Goal: Transaction & Acquisition: Book appointment/travel/reservation

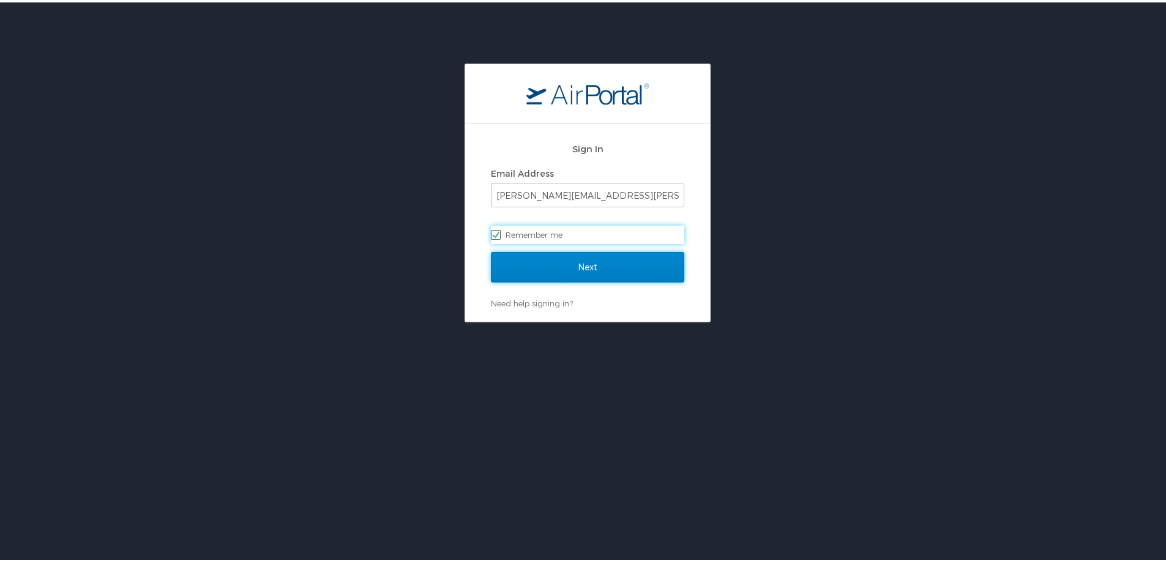
click at [590, 264] on input "Next" at bounding box center [587, 265] width 193 height 31
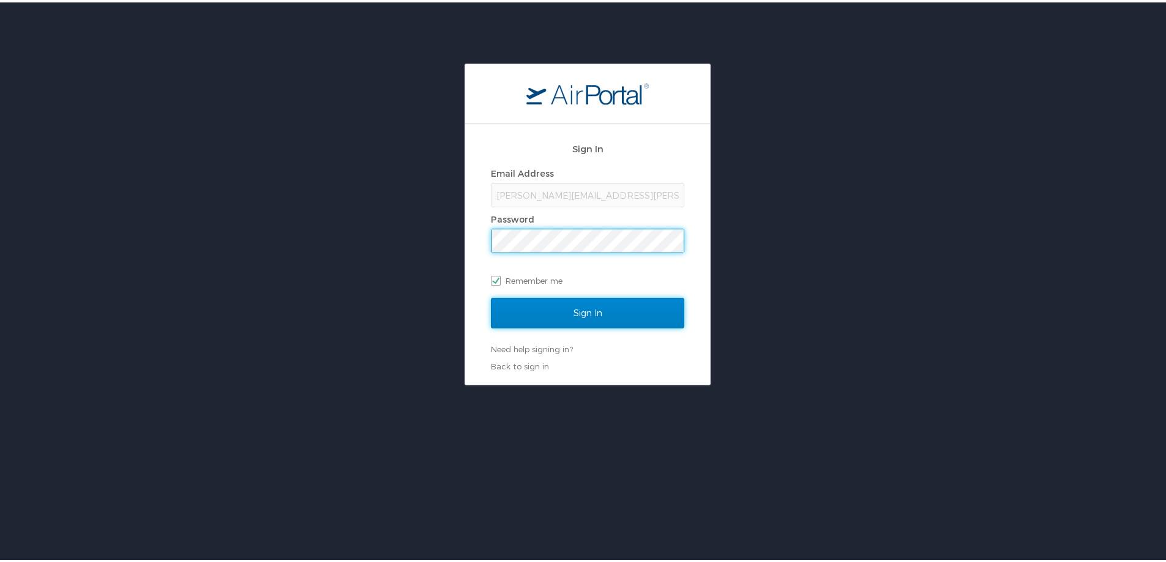
click at [591, 308] on input "Sign In" at bounding box center [587, 311] width 193 height 31
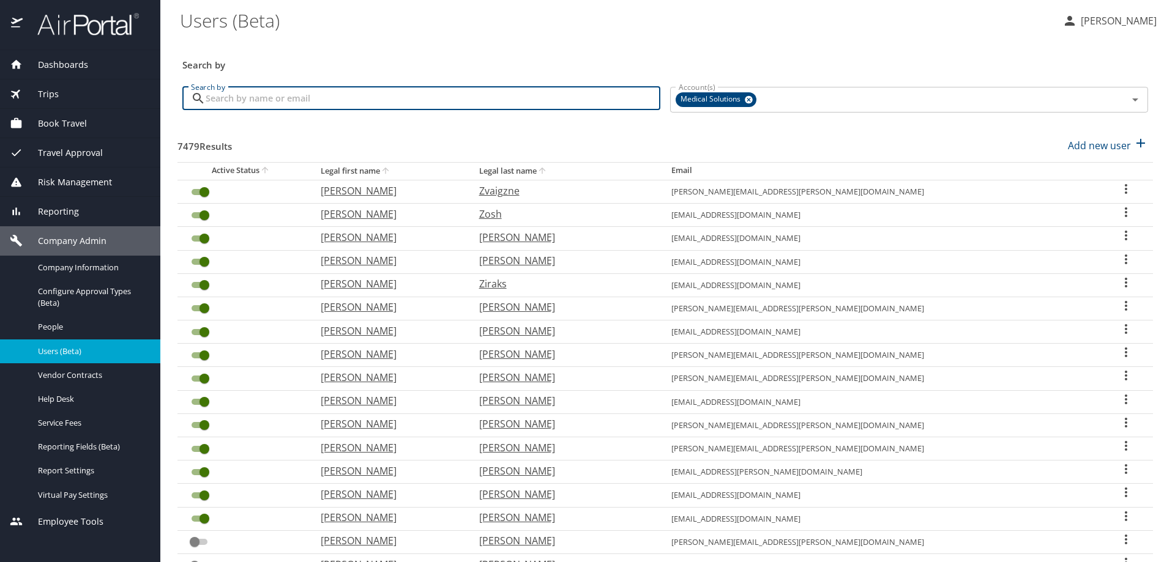
click at [220, 99] on input "Search by" at bounding box center [433, 98] width 455 height 23
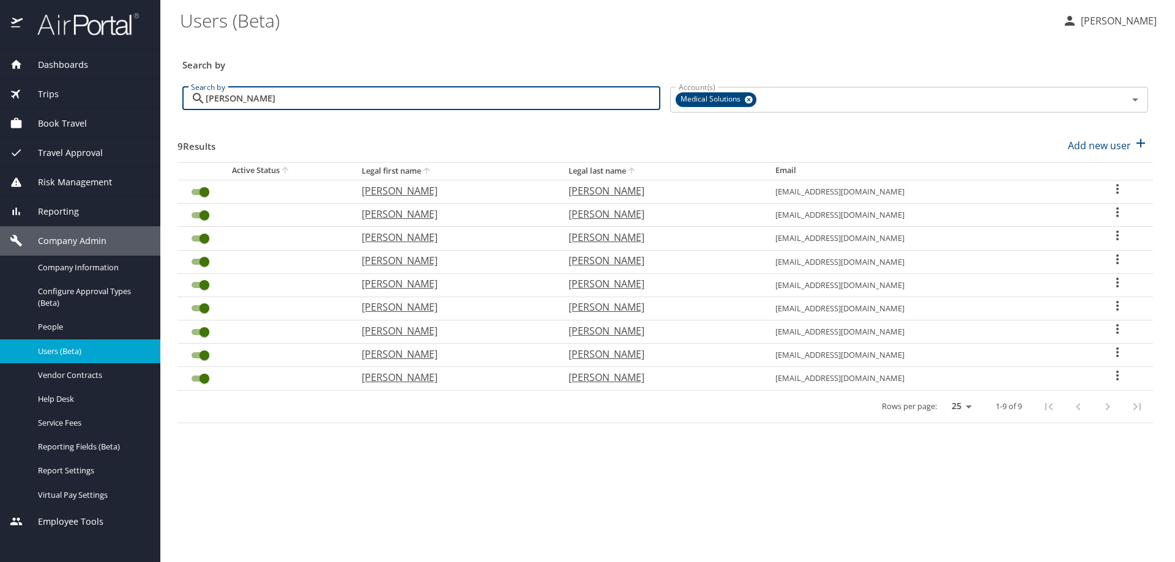
type input "Toni"
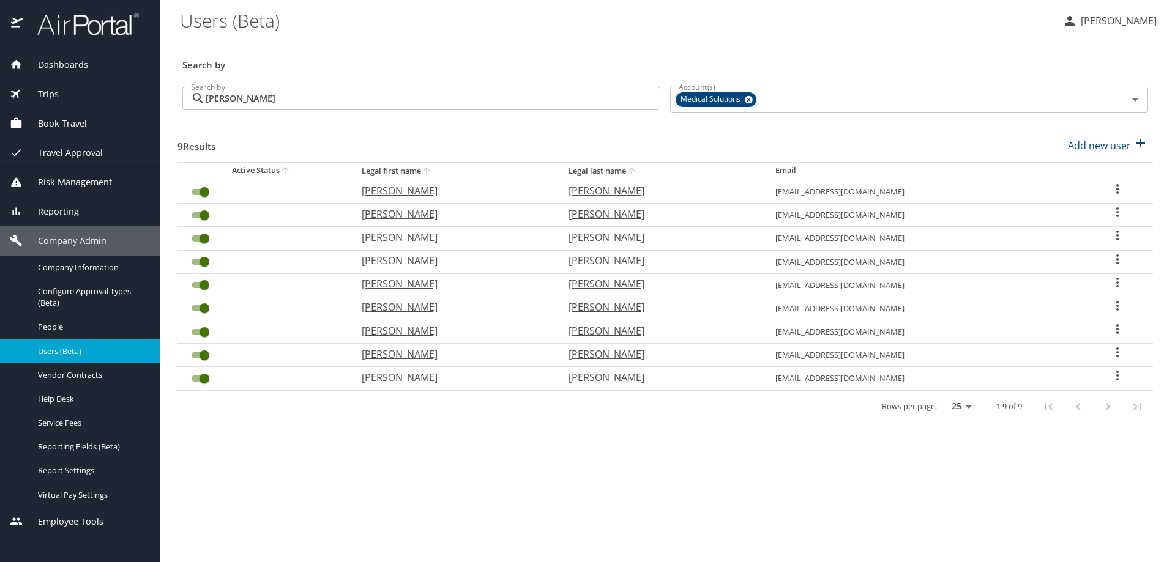
click at [55, 124] on span "Book Travel" at bounding box center [55, 123] width 64 height 13
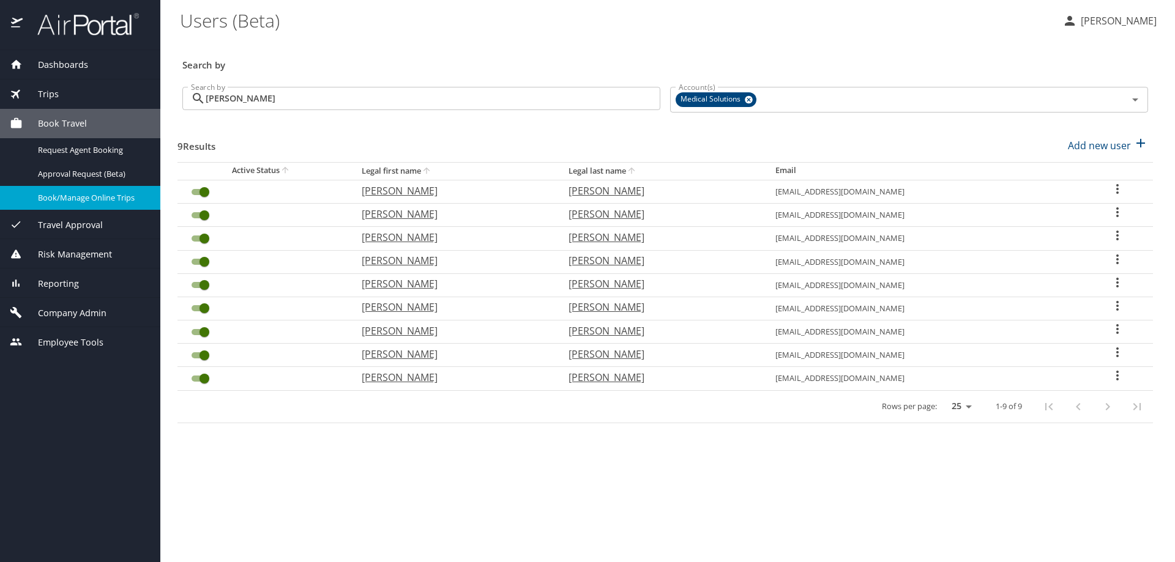
click at [55, 198] on span "Book/Manage Online Trips" at bounding box center [92, 198] width 108 height 12
